Goal: Task Accomplishment & Management: Manage account settings

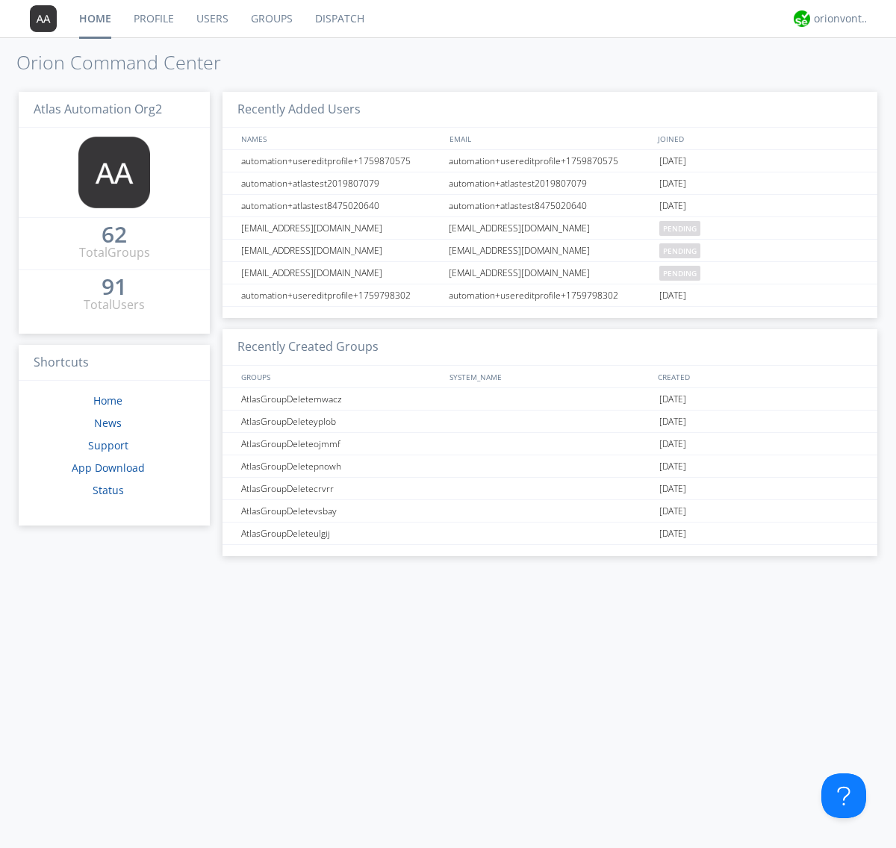
click at [211, 19] on link "Users" at bounding box center [212, 18] width 54 height 37
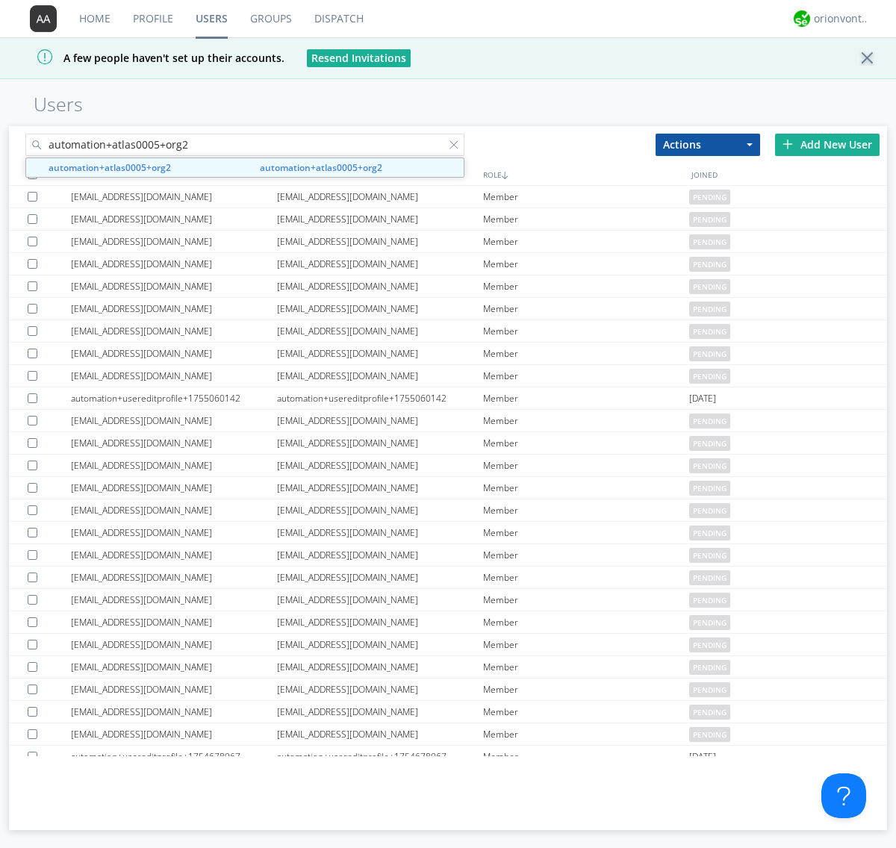
type input "automation+atlas0005+org2"
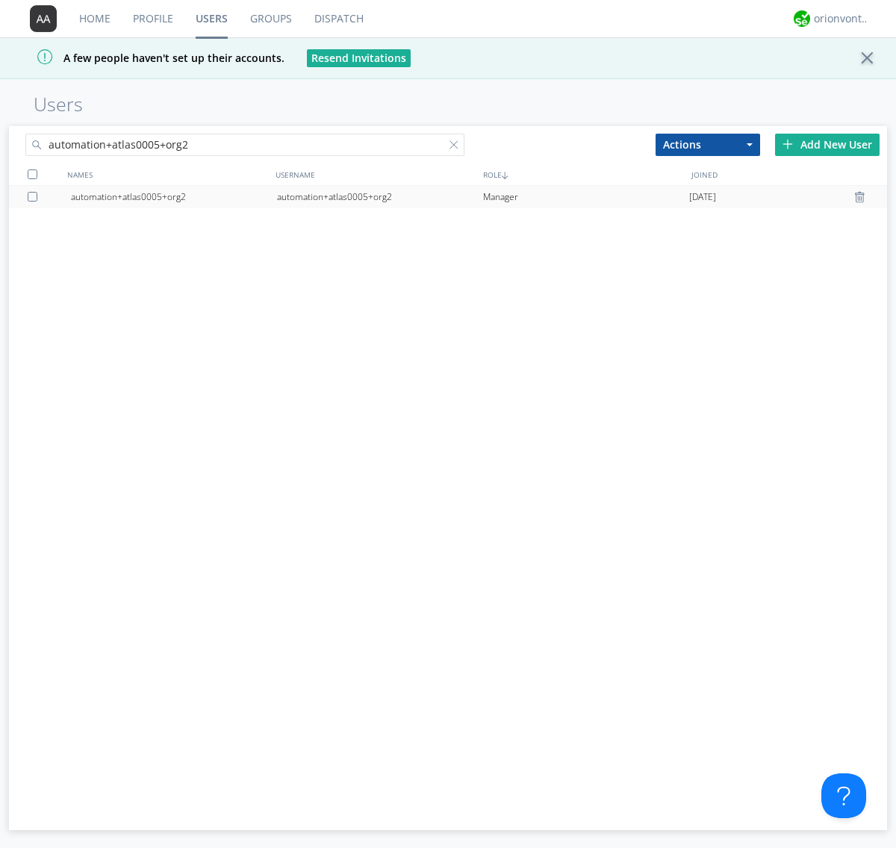
click at [379, 196] on div "automation+atlas0005+org2" at bounding box center [380, 197] width 206 height 22
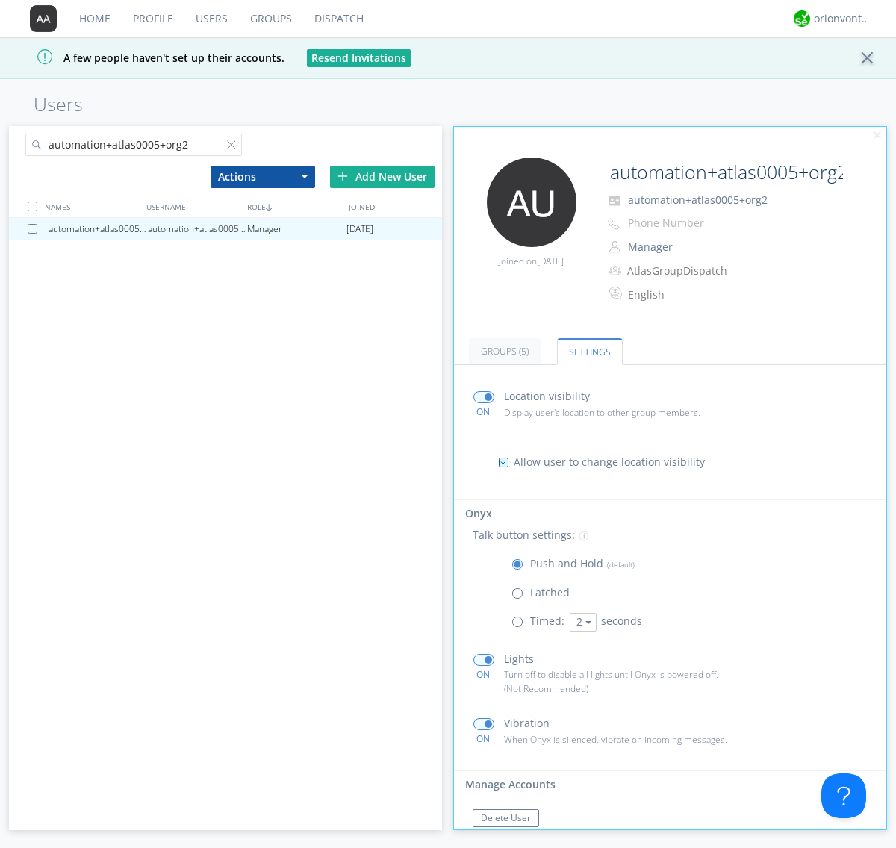
click at [520, 596] on span at bounding box center [520, 596] width 19 height 19
click at [0, 0] on input "radio" at bounding box center [0, 0] width 0 height 0
click at [520, 567] on span at bounding box center [520, 567] width 19 height 19
click at [0, 0] on input "radio" at bounding box center [0, 0] width 0 height 0
click at [837, 19] on div "orionvontas+atlas+automation+org2" at bounding box center [842, 18] width 56 height 15
